Goal: Task Accomplishment & Management: Complete application form

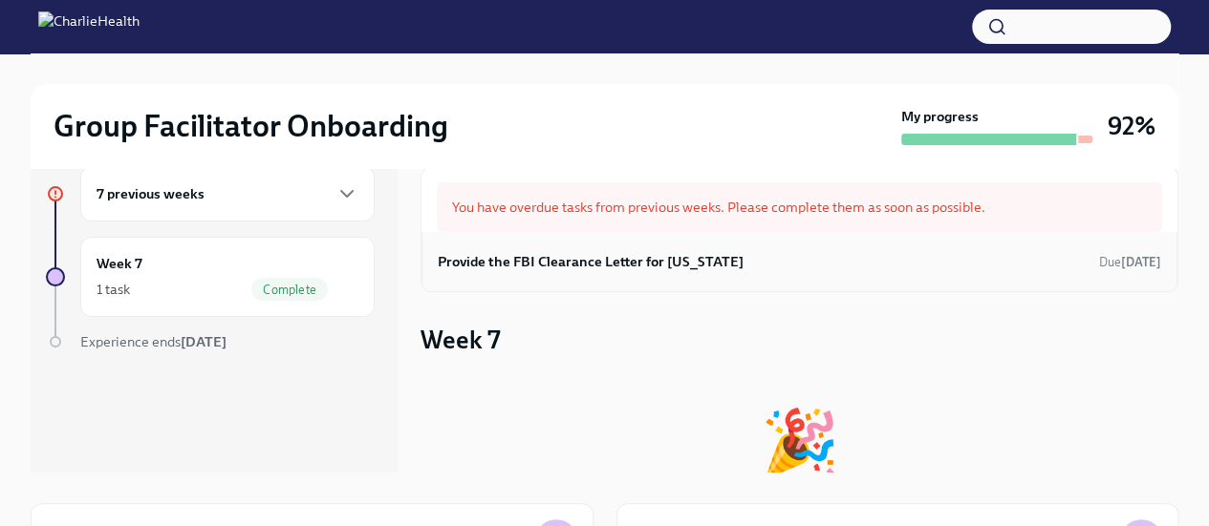
click at [818, 233] on div "Provide the FBI Clearance Letter for Pennsylvania Due Aug 5th" at bounding box center [799, 261] width 756 height 59
click at [821, 203] on div "You have overdue tasks from previous weeks. Please complete them as soon as pos…" at bounding box center [799, 207] width 725 height 50
click at [587, 265] on h6 "Provide the FBI Clearance Letter for [US_STATE]" at bounding box center [591, 261] width 306 height 21
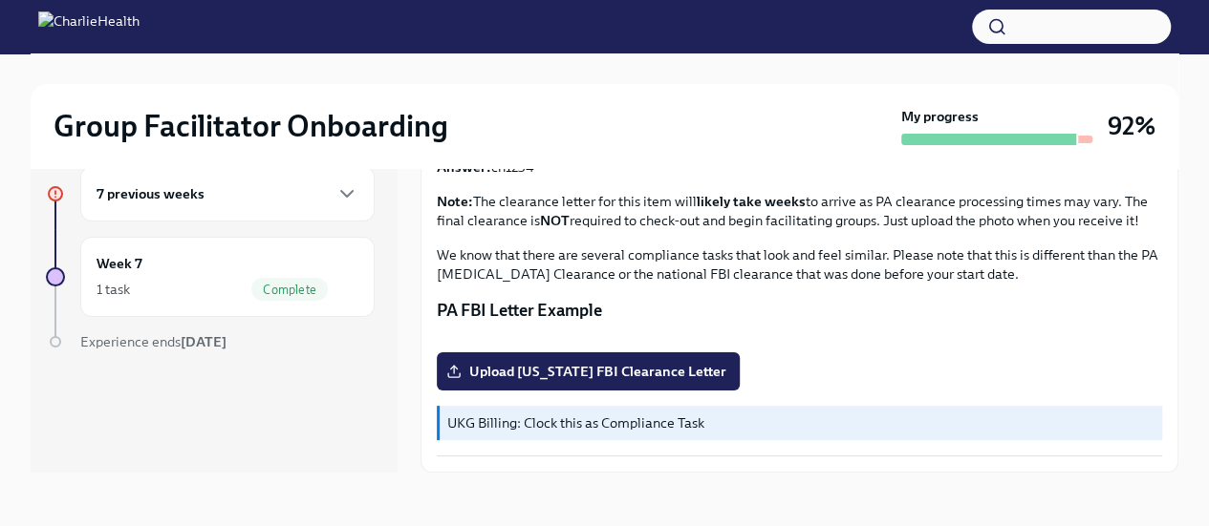
scroll to position [488, 0]
click at [185, 344] on strong "[DATE]" at bounding box center [204, 341] width 46 height 17
click at [596, 374] on span "Upload Pennsylvania FBI Clearance Letter" at bounding box center [588, 371] width 276 height 19
click at [0, 0] on input "Upload Pennsylvania FBI Clearance Letter" at bounding box center [0, 0] width 0 height 0
click at [567, 384] on label "Upload Pennsylvania FBI Clearance Letter" at bounding box center [588, 372] width 303 height 38
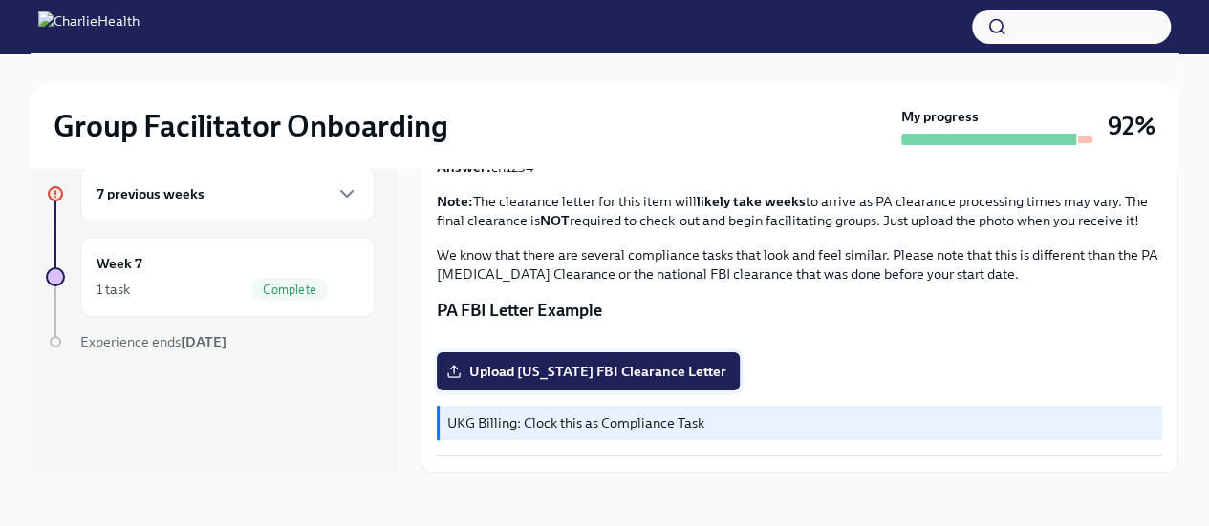
click at [0, 0] on input "Upload Pennsylvania FBI Clearance Letter" at bounding box center [0, 0] width 0 height 0
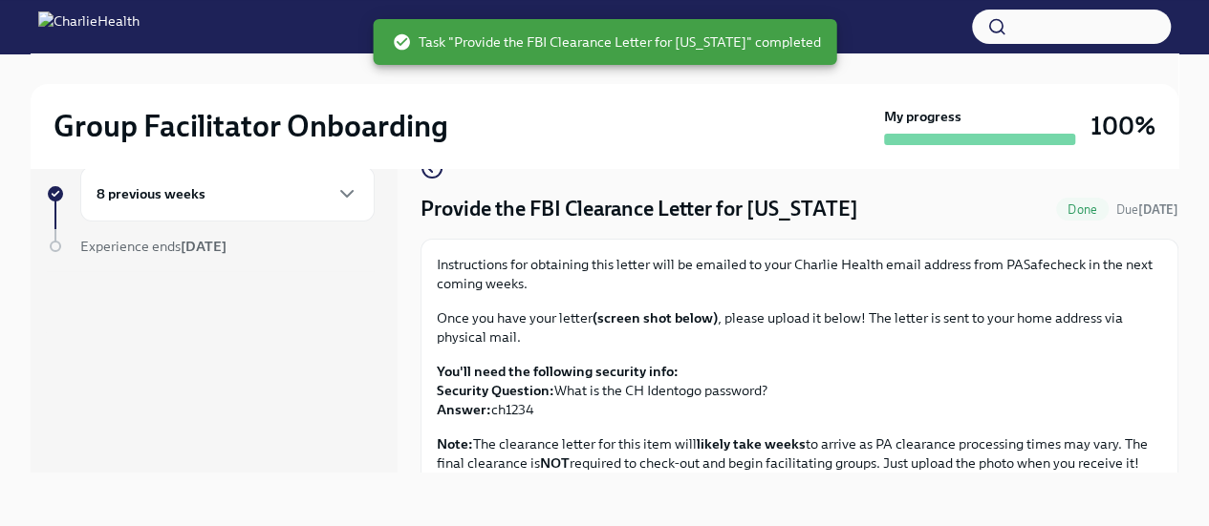
scroll to position [0, 0]
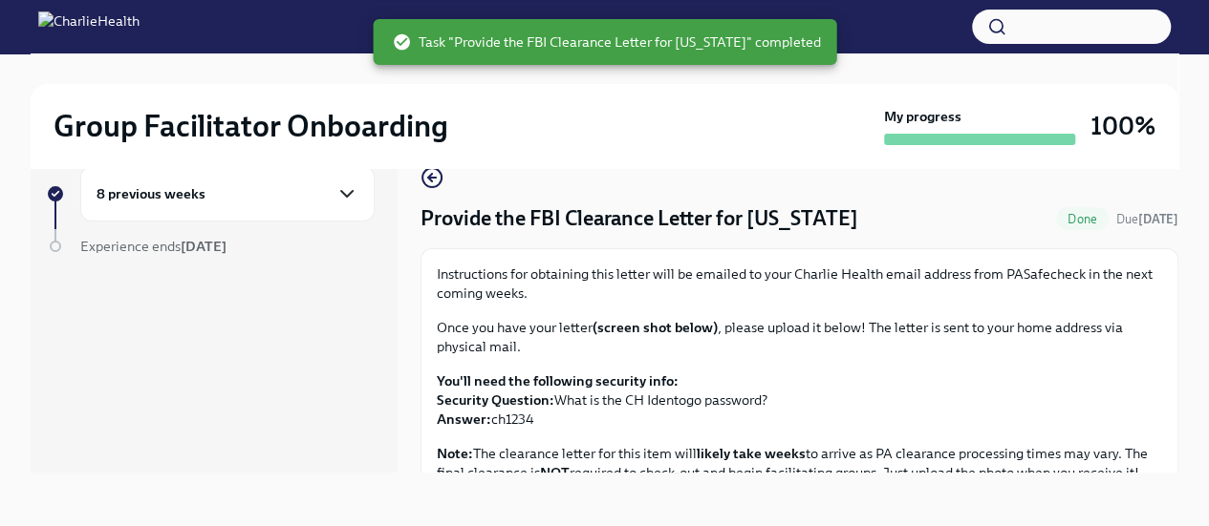
click at [347, 193] on icon "button" at bounding box center [346, 193] width 23 height 23
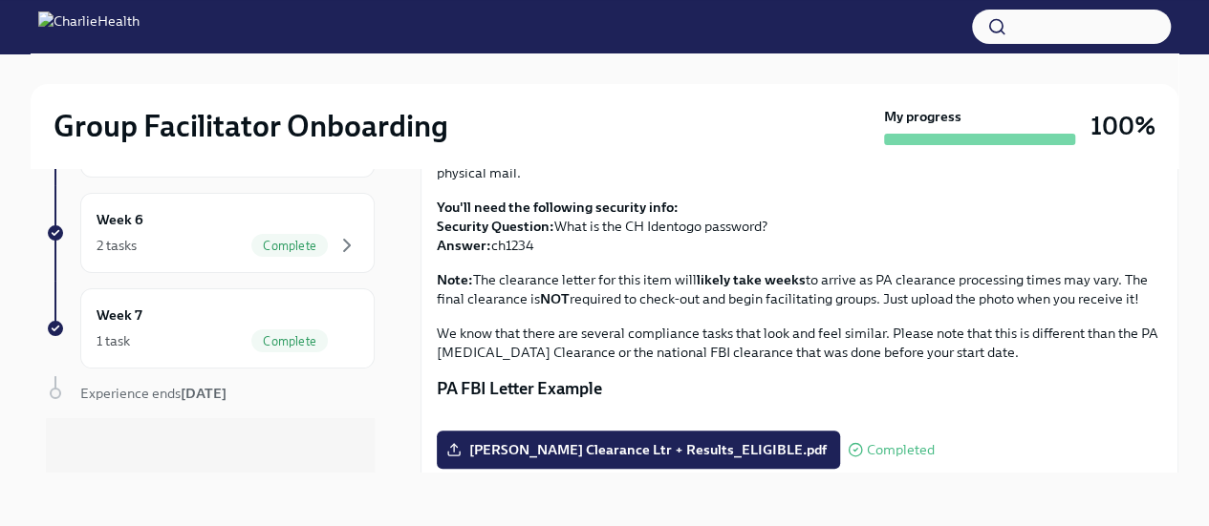
scroll to position [203, 0]
